Goal: Find specific page/section

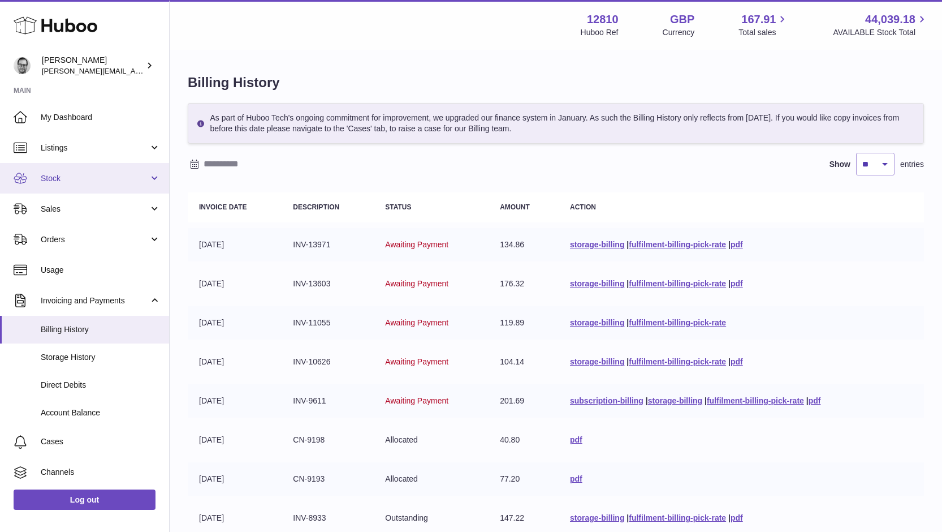
click at [61, 185] on link "Stock" at bounding box center [84, 178] width 169 height 31
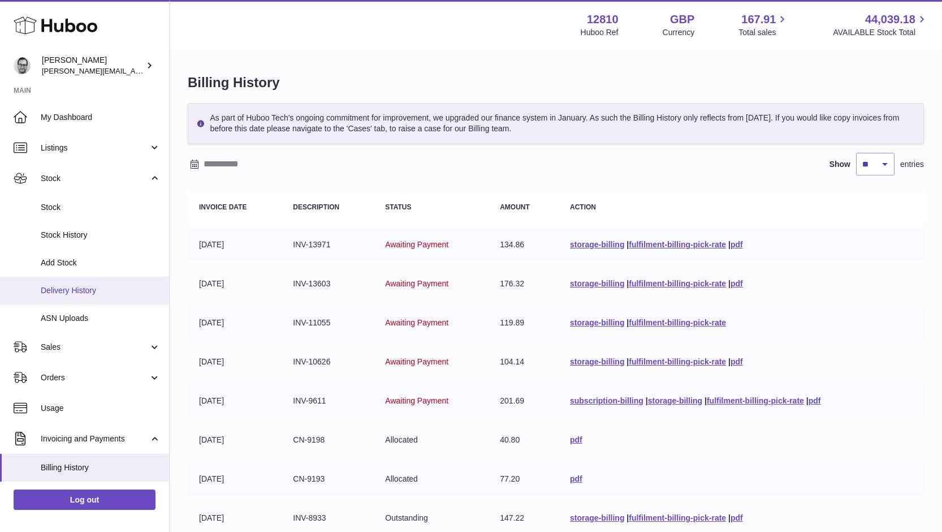
click at [61, 293] on span "Delivery History" at bounding box center [101, 290] width 120 height 11
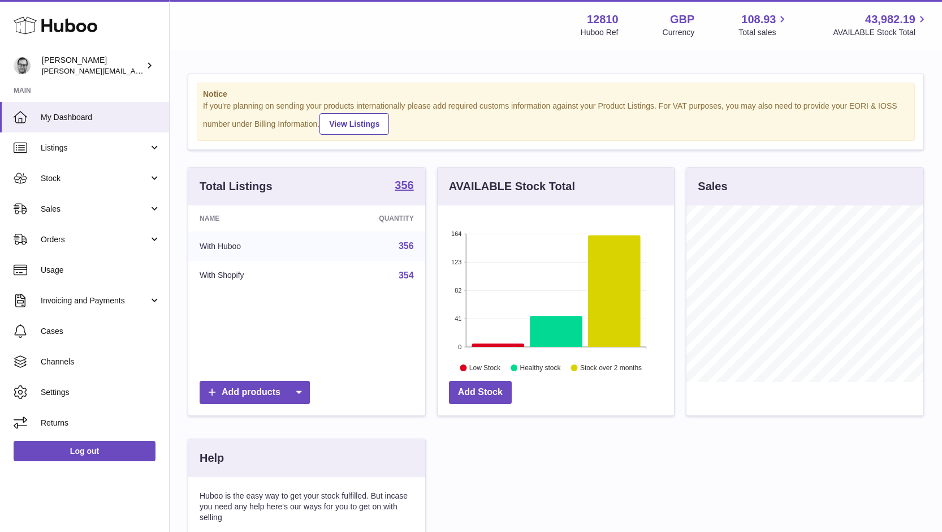
scroll to position [176, 236]
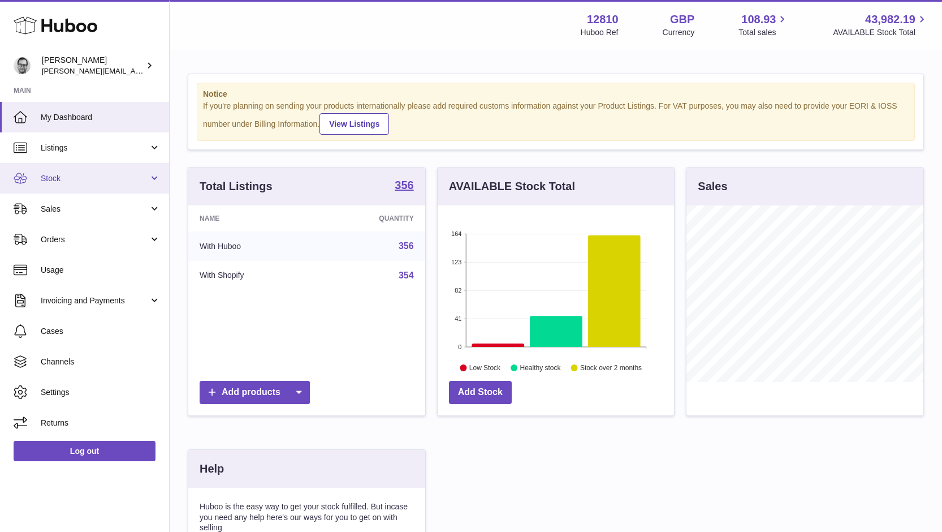
click at [36, 174] on link "Stock" at bounding box center [84, 178] width 169 height 31
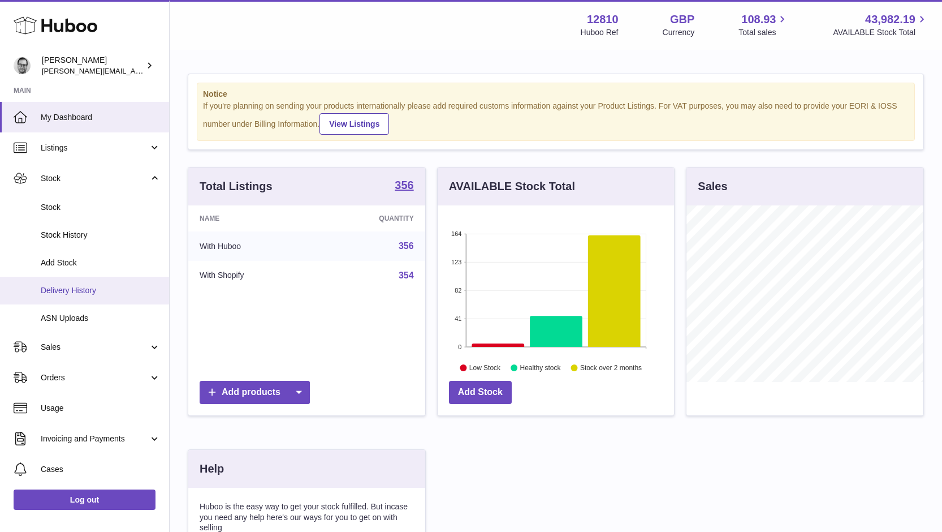
click at [64, 289] on span "Delivery History" at bounding box center [101, 290] width 120 height 11
